Goal: Navigation & Orientation: Go to known website

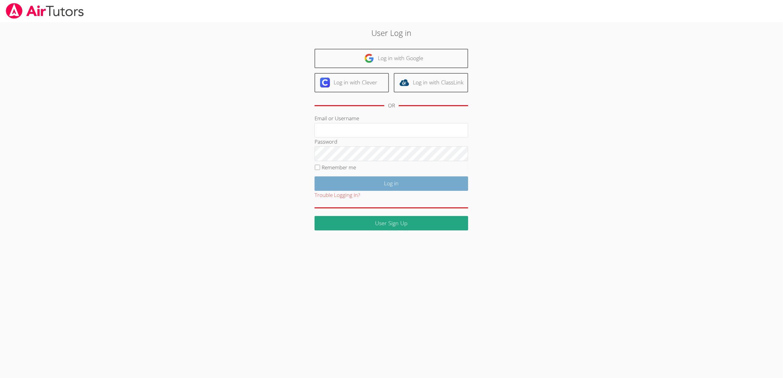
type input "sbrinkley26@gmail.com"
click at [400, 182] on input "Log in" at bounding box center [392, 184] width 154 height 14
